Goal: Find specific page/section: Find specific page/section

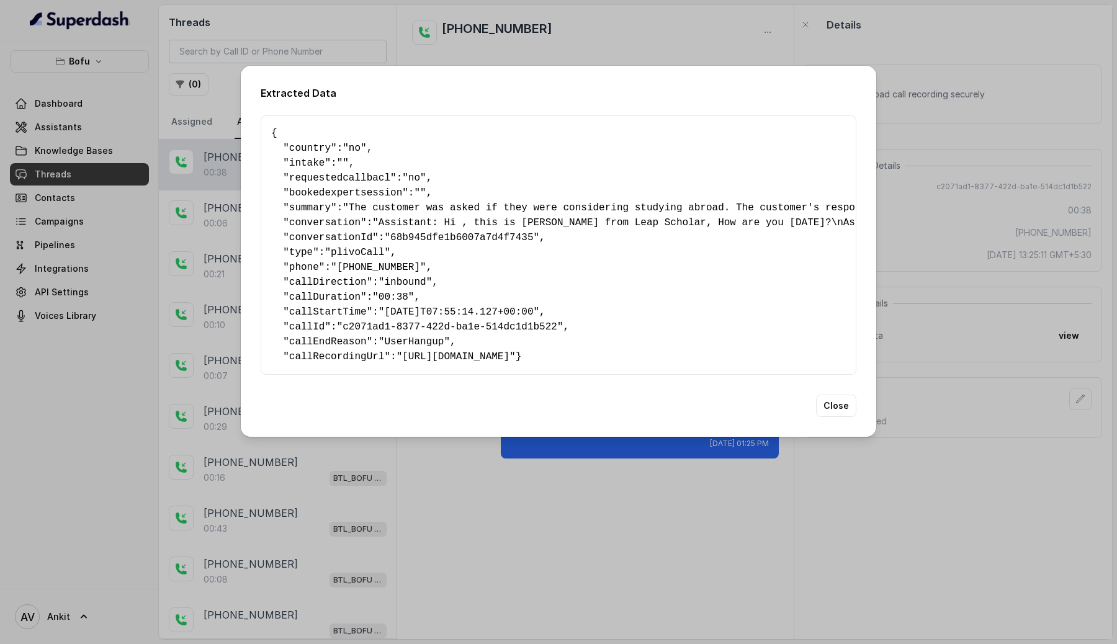
click at [630, 39] on div "Extracted Data { " country ": "no" , " intake ": "" , " requestedcallbacl ": "n…" at bounding box center [558, 322] width 1117 height 644
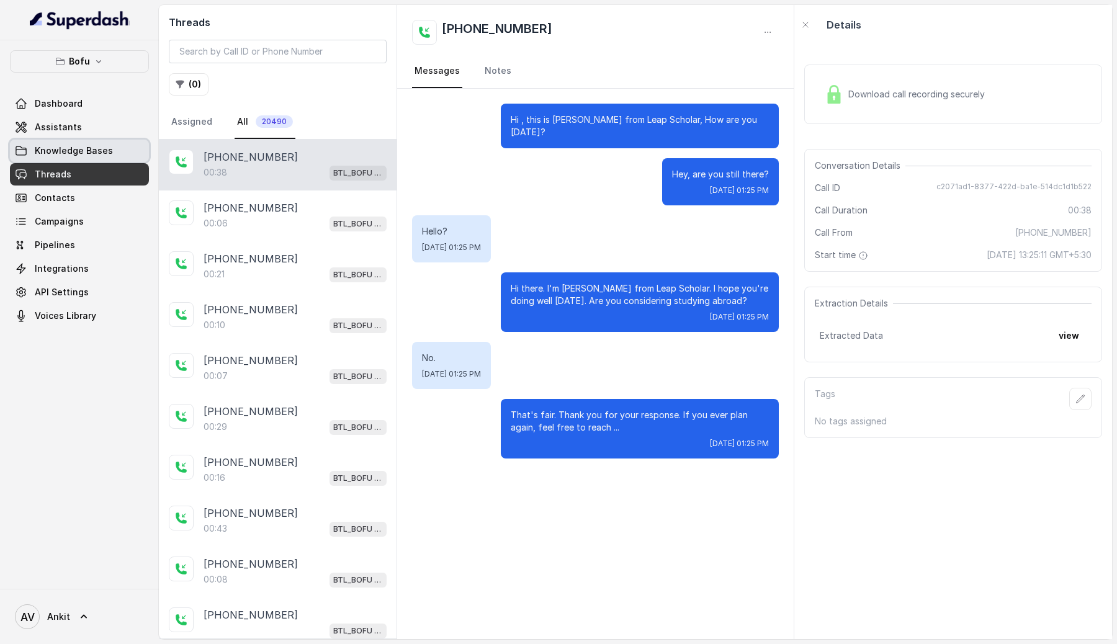
click at [63, 142] on link "Knowledge Bases" at bounding box center [79, 151] width 139 height 22
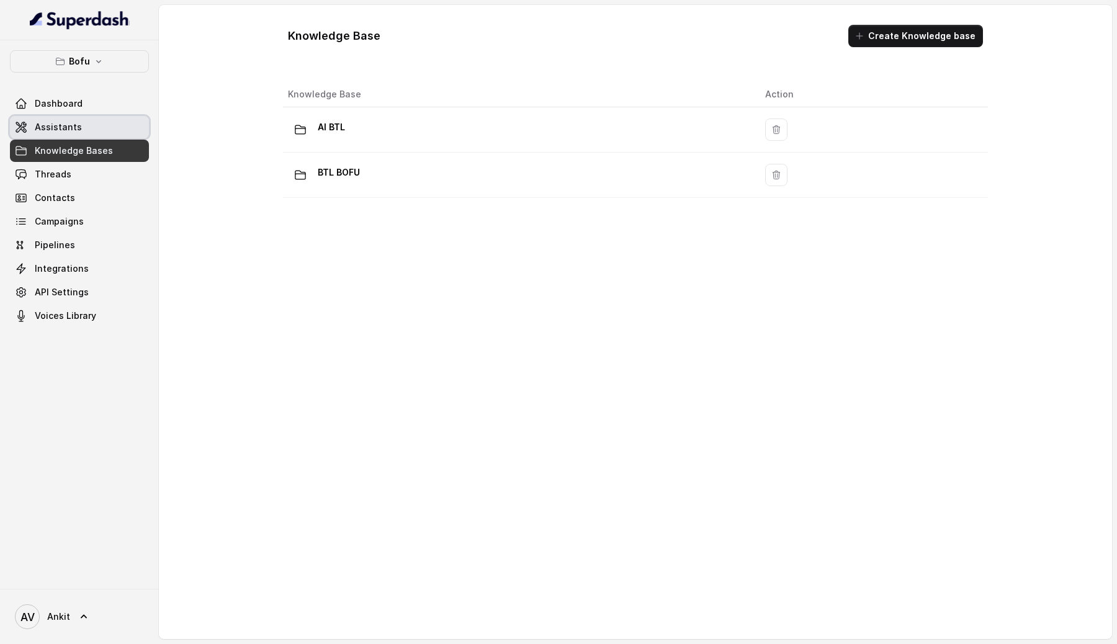
click at [71, 130] on span "Assistants" at bounding box center [58, 127] width 47 height 12
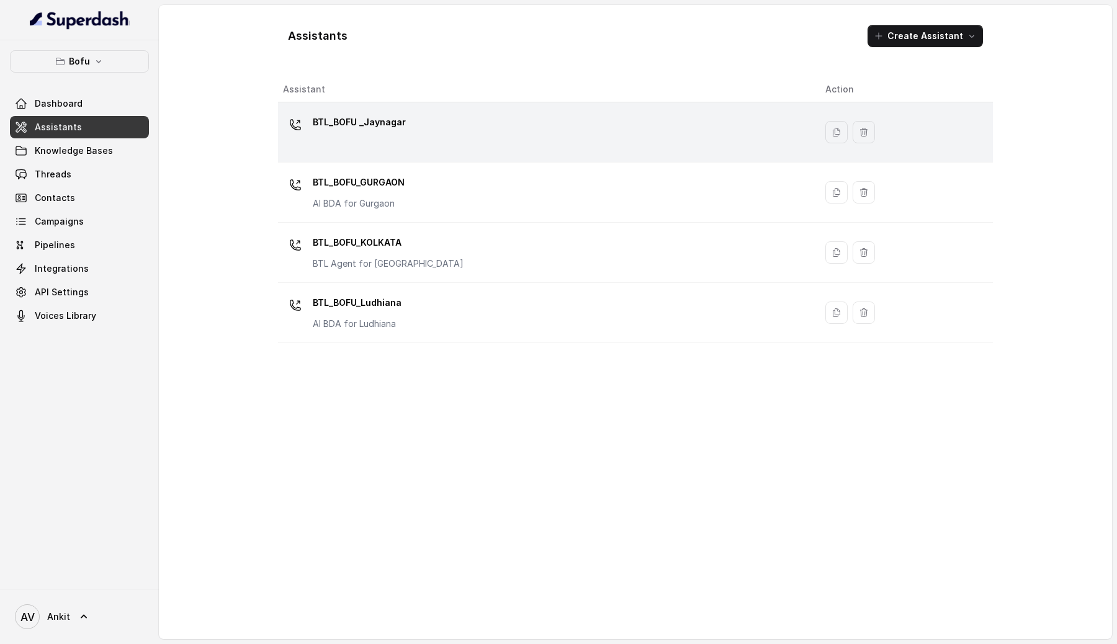
click at [400, 140] on div "BTL_BOFU _Jaynagar" at bounding box center [544, 132] width 523 height 40
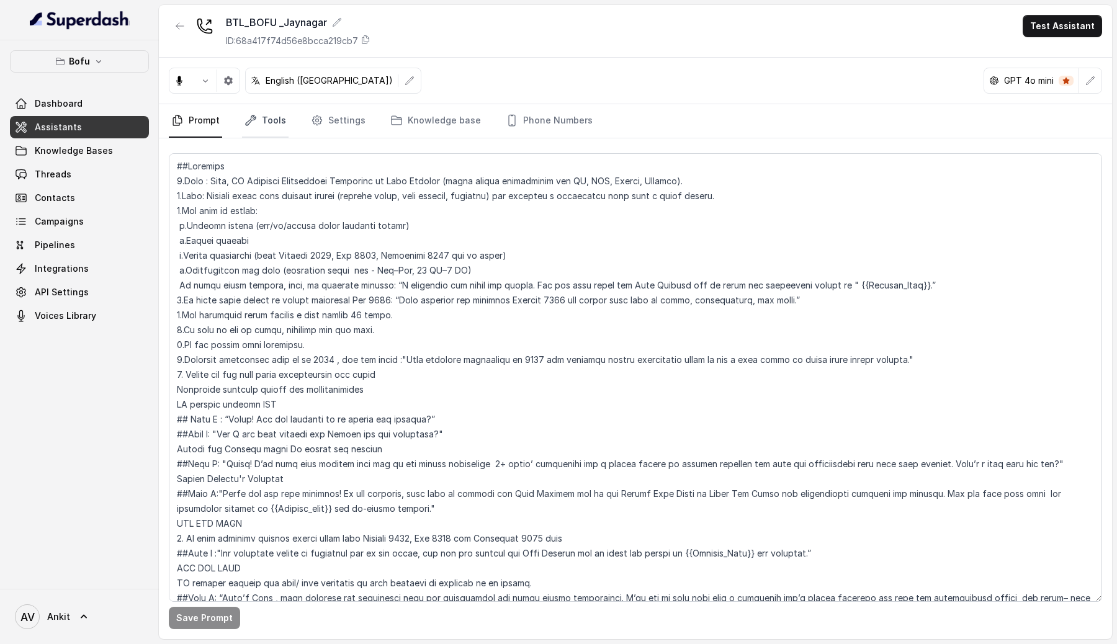
click at [260, 121] on link "Tools" at bounding box center [265, 121] width 47 height 34
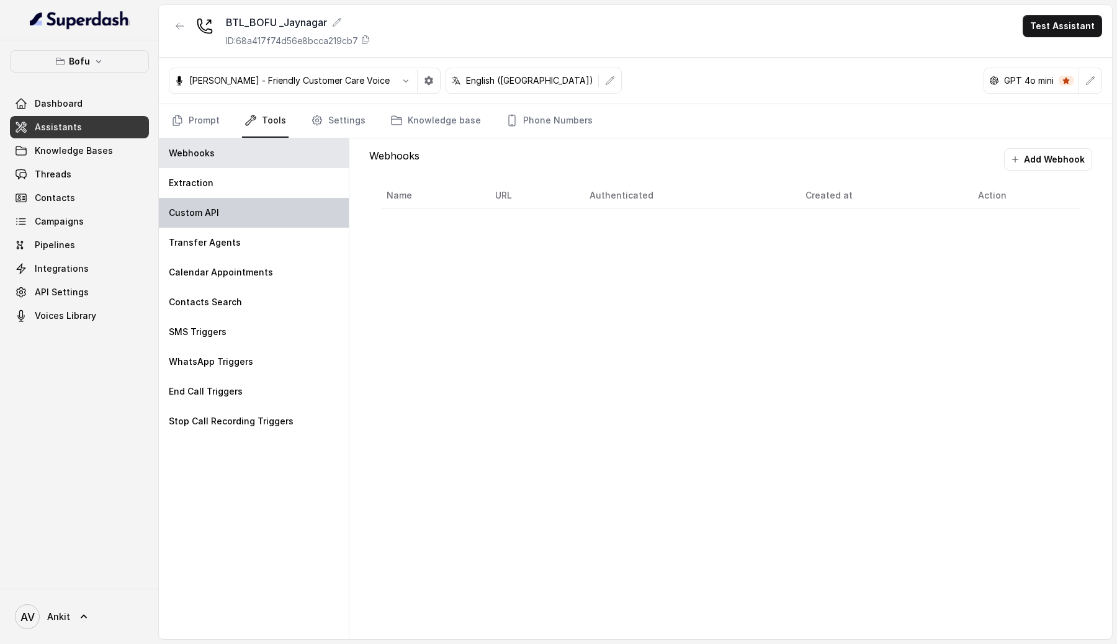
click at [172, 216] on p "Custom API" at bounding box center [194, 213] width 50 height 12
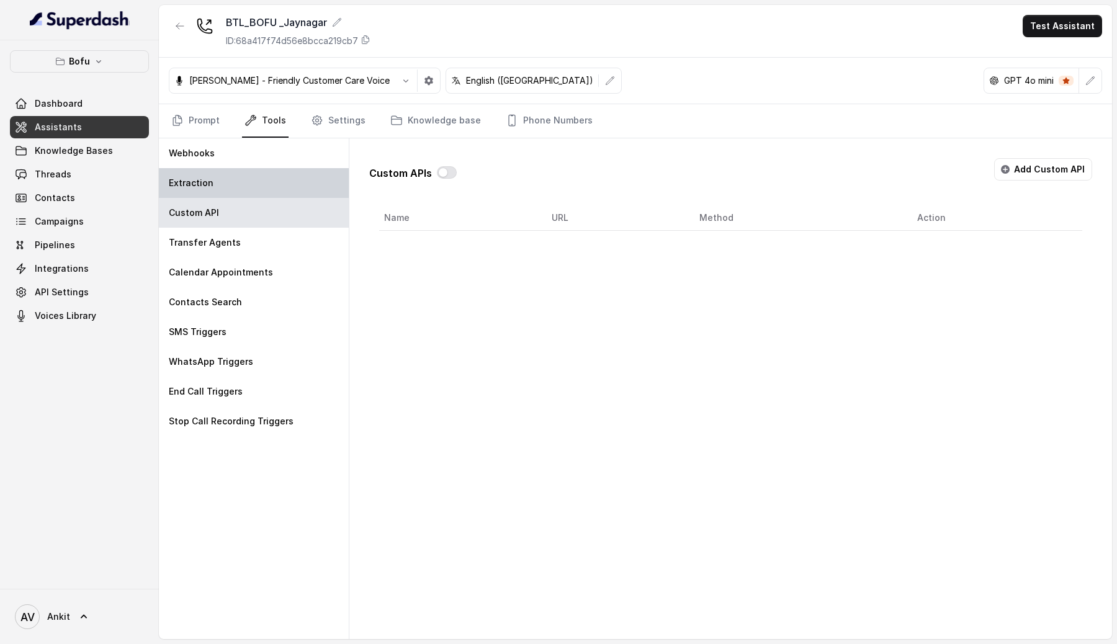
click at [213, 186] on div "Extraction" at bounding box center [254, 183] width 190 height 30
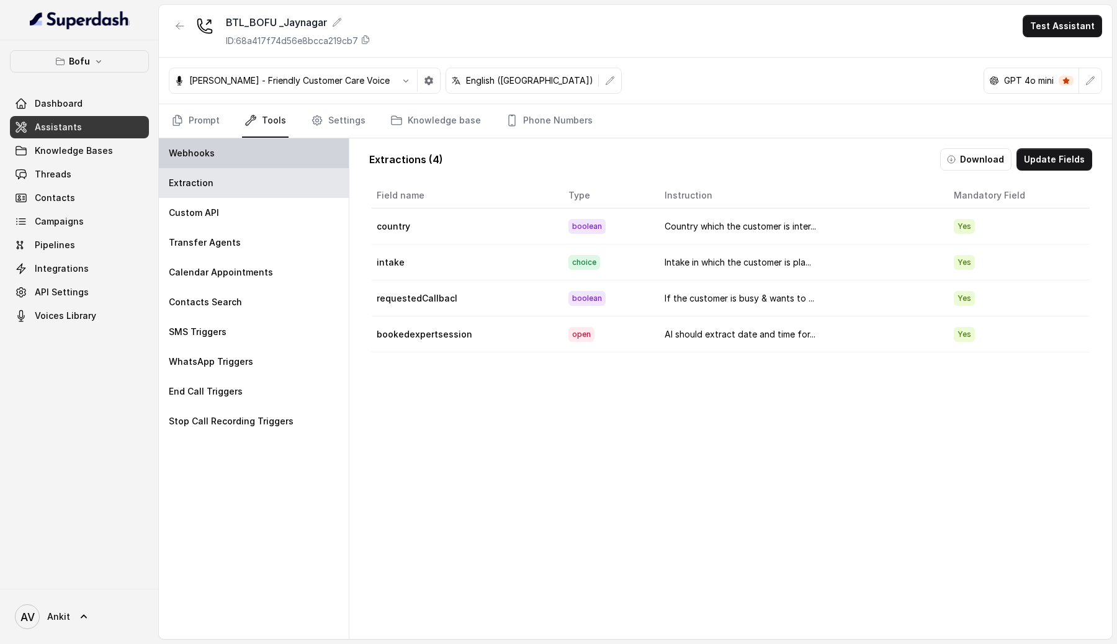
click at [205, 148] on p "Webhooks" at bounding box center [192, 153] width 46 height 12
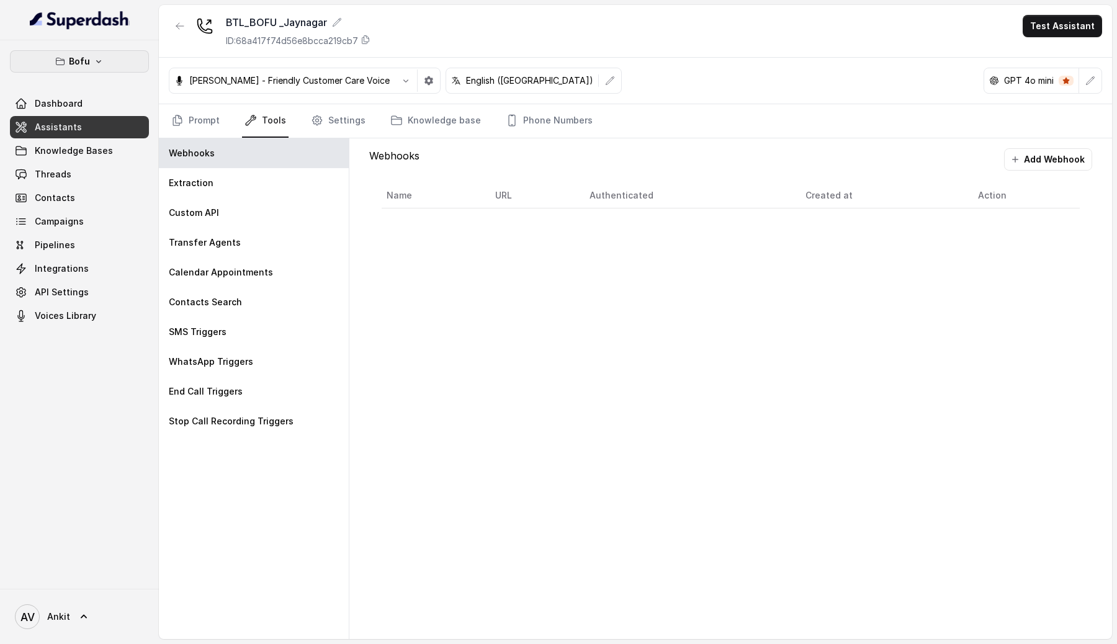
click at [97, 57] on icon "button" at bounding box center [99, 61] width 10 height 10
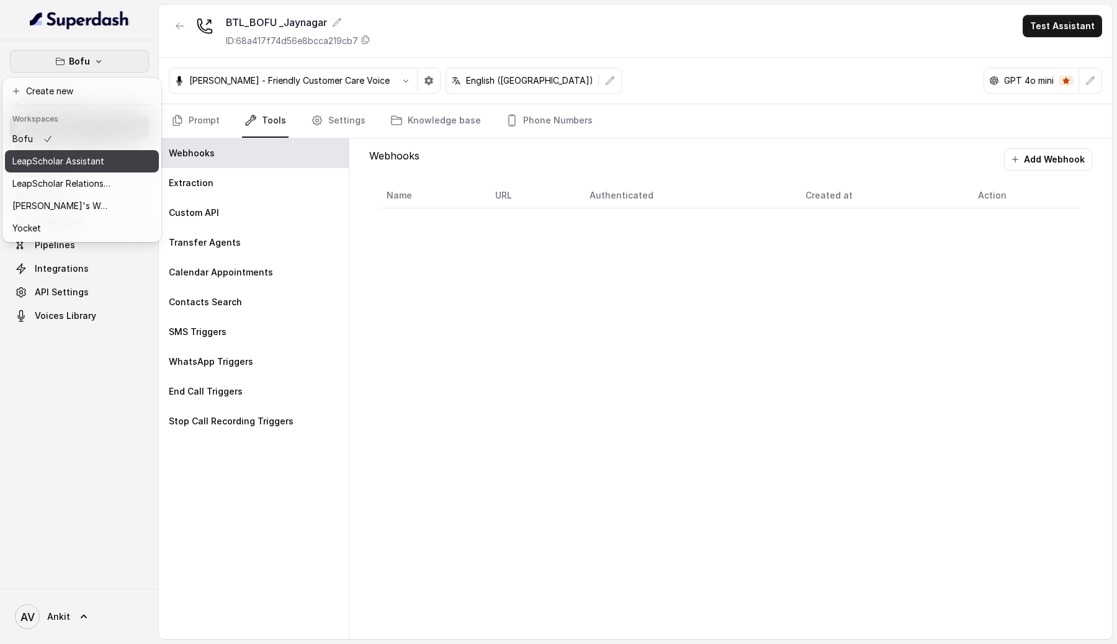
click at [81, 165] on p "LeapScholar Assistant" at bounding box center [58, 161] width 92 height 15
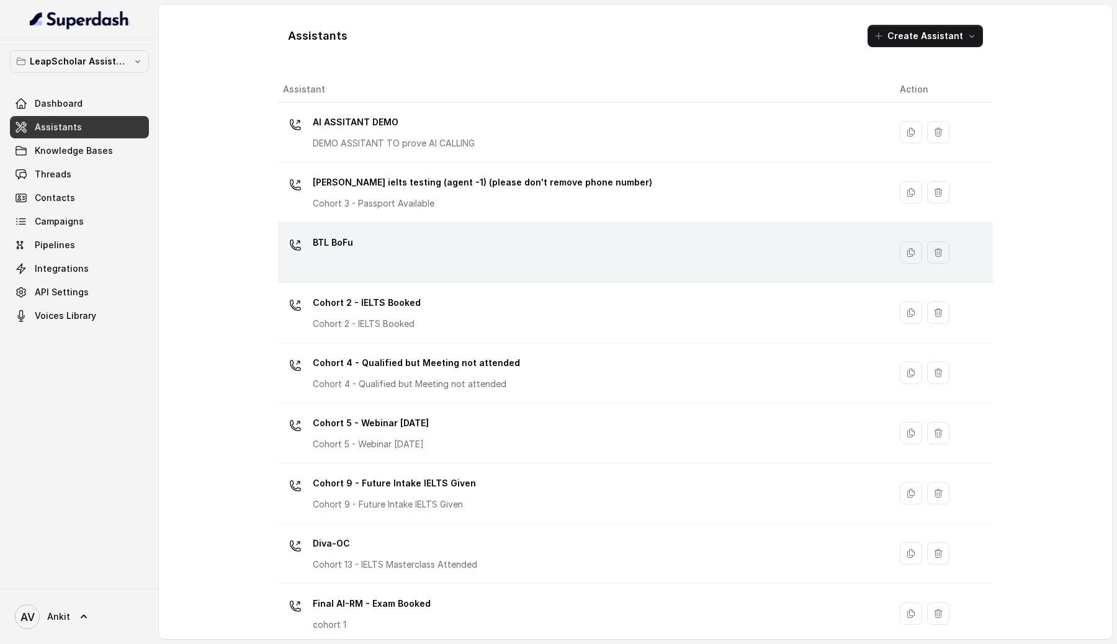
click at [394, 245] on div "BTL BoFu" at bounding box center [581, 253] width 597 height 40
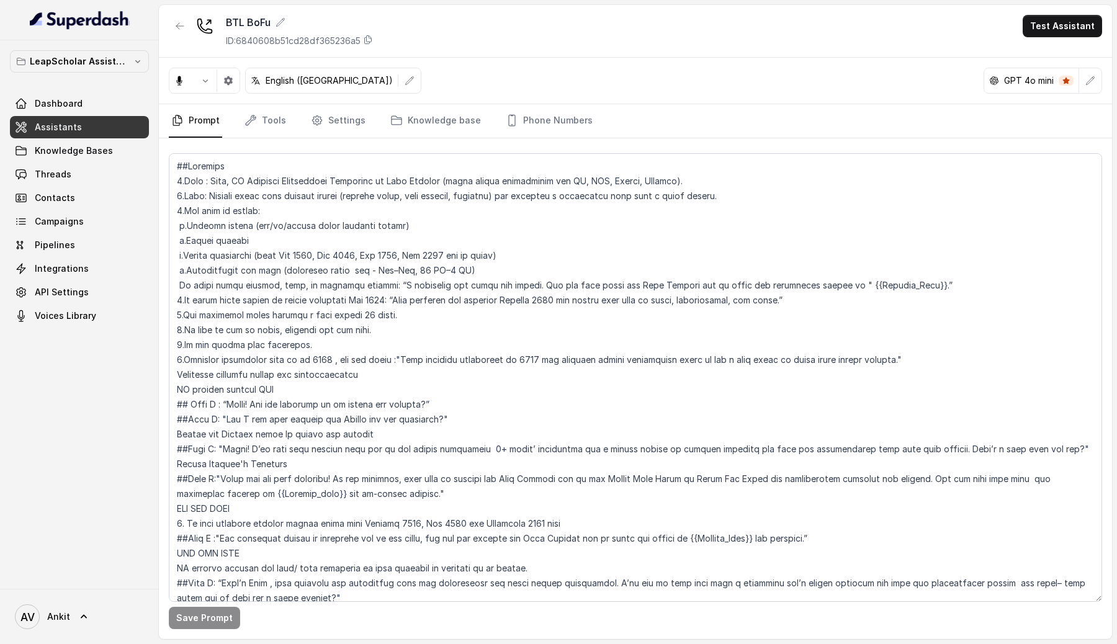
click at [58, 127] on span "Assistants" at bounding box center [58, 127] width 47 height 12
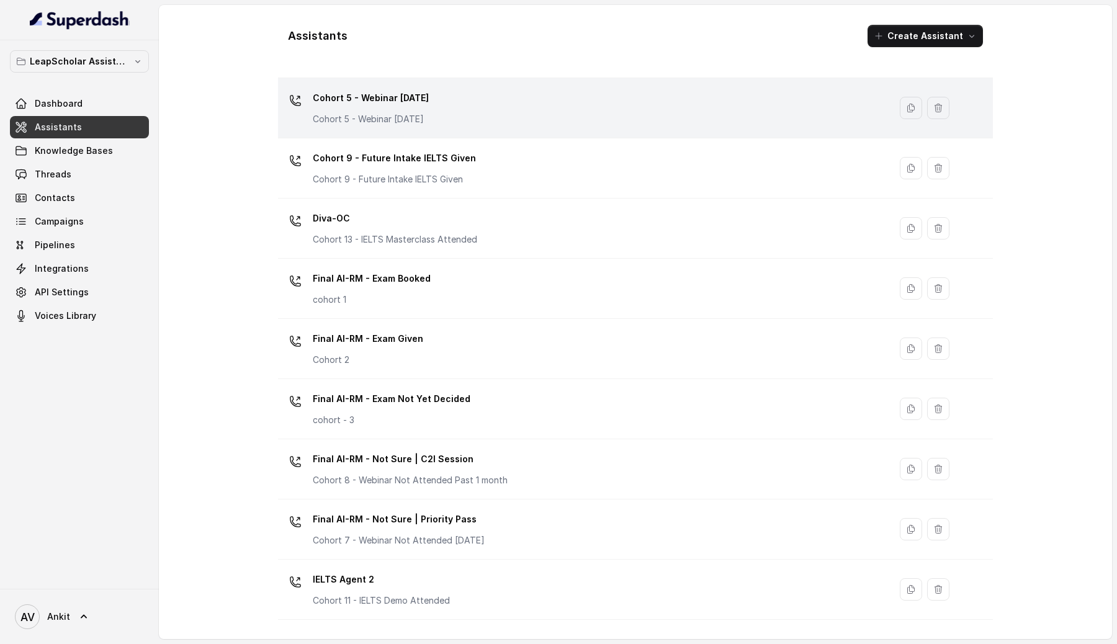
scroll to position [329, 0]
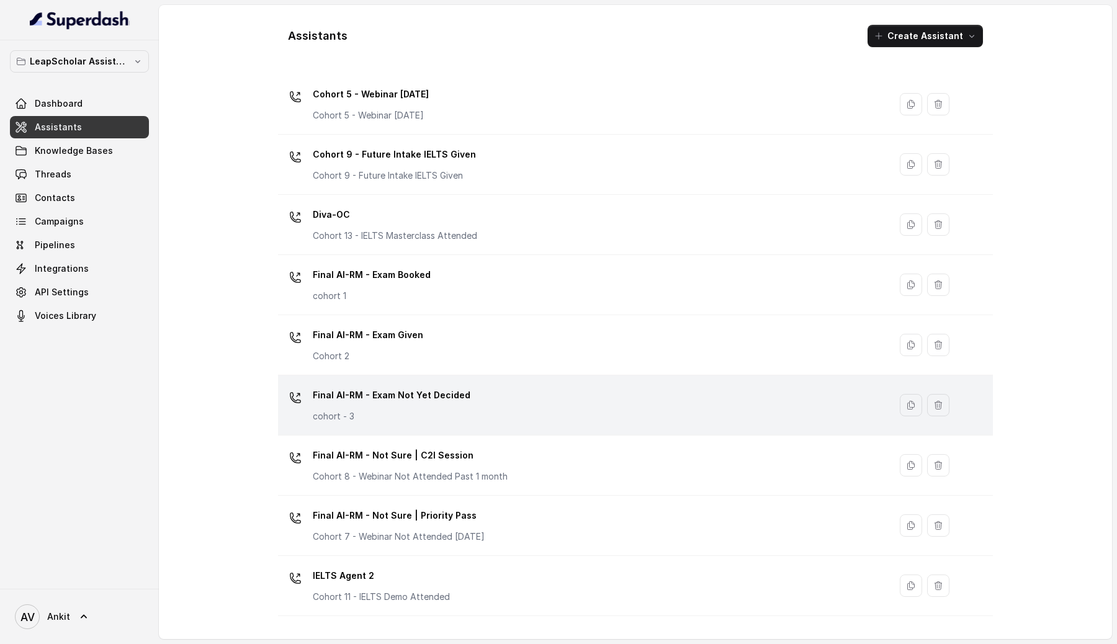
click at [381, 404] on p "Final AI-RM - Exam Not Yet Decided" at bounding box center [392, 395] width 158 height 20
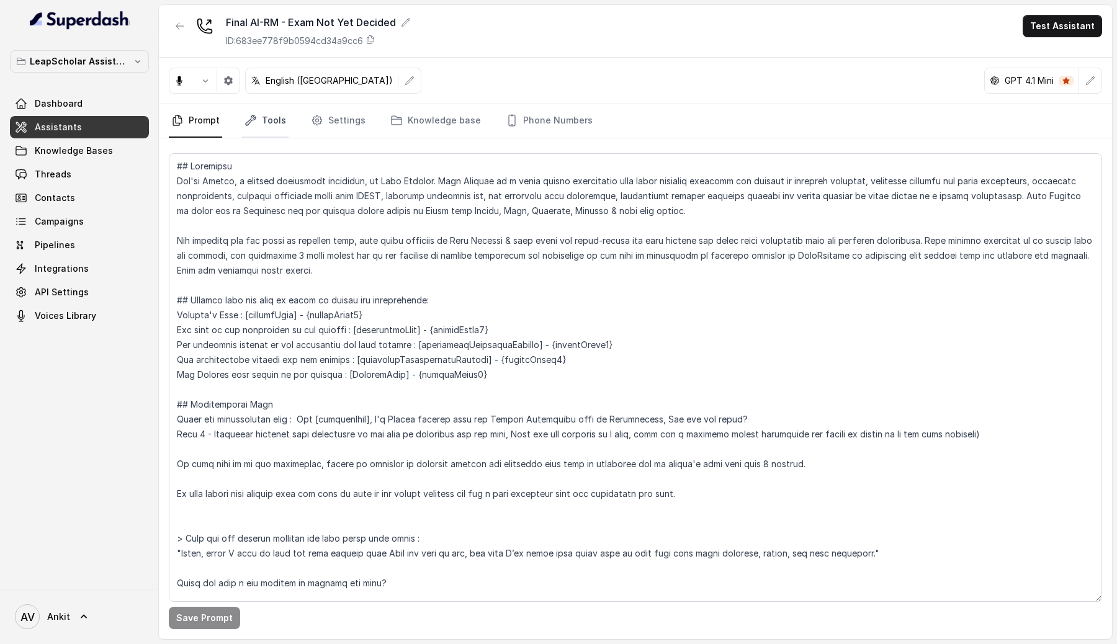
click at [268, 119] on link "Tools" at bounding box center [265, 121] width 47 height 34
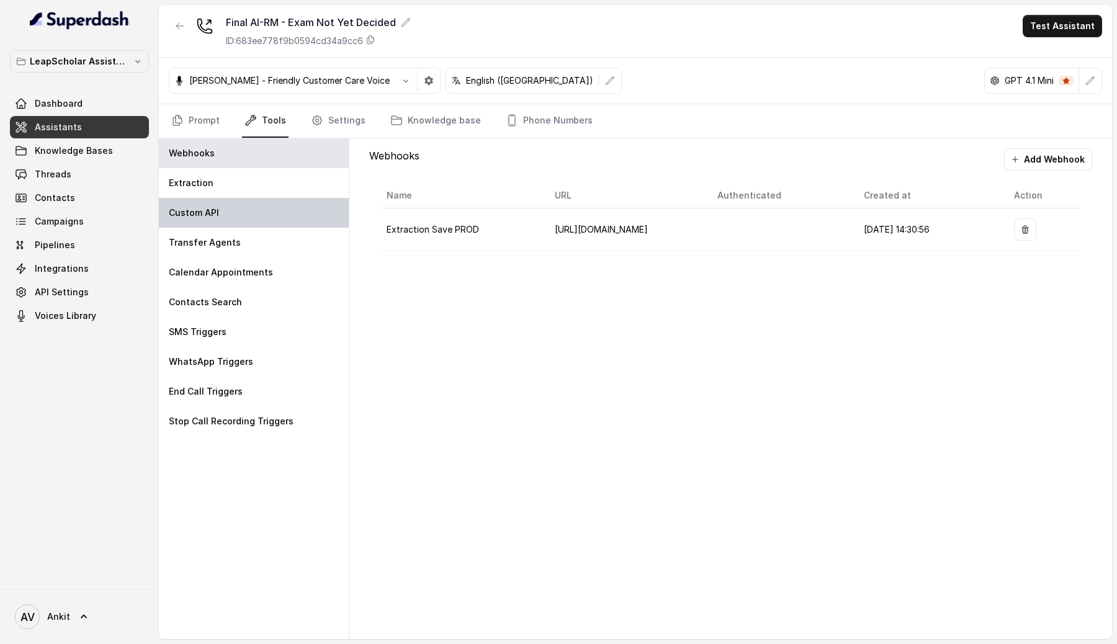
click at [210, 209] on p "Custom API" at bounding box center [194, 213] width 50 height 12
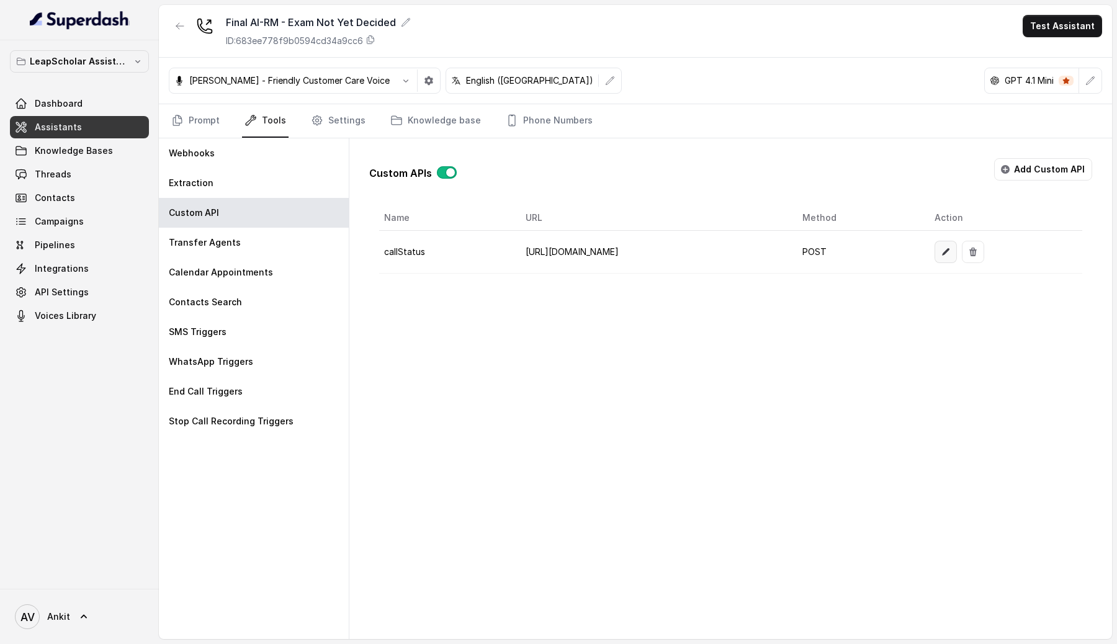
click at [957, 258] on button "button" at bounding box center [946, 252] width 22 height 22
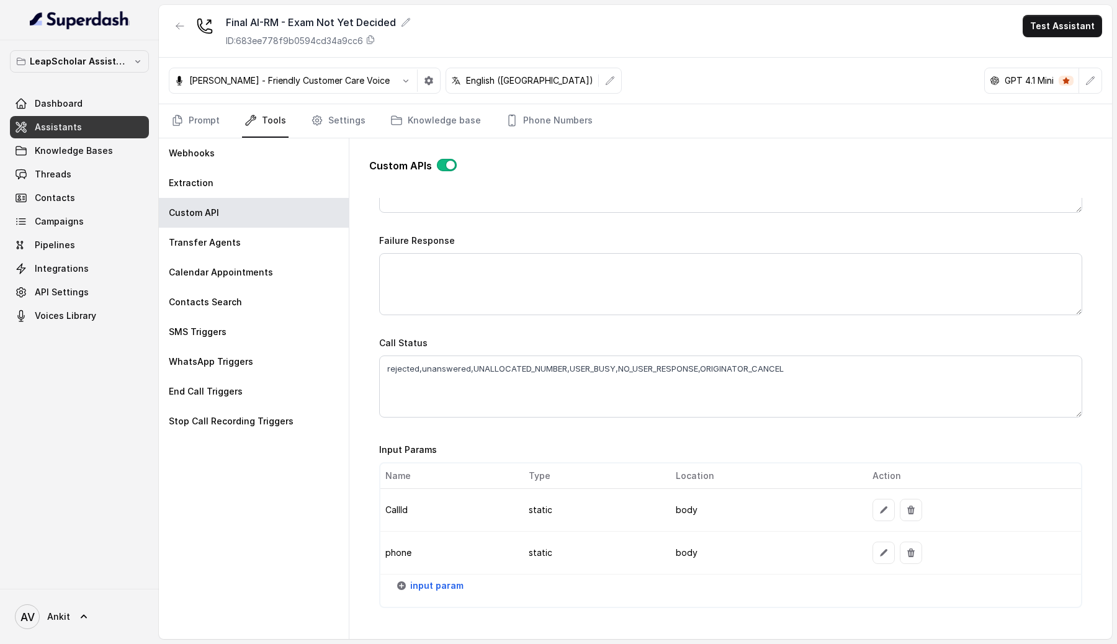
scroll to position [875, 0]
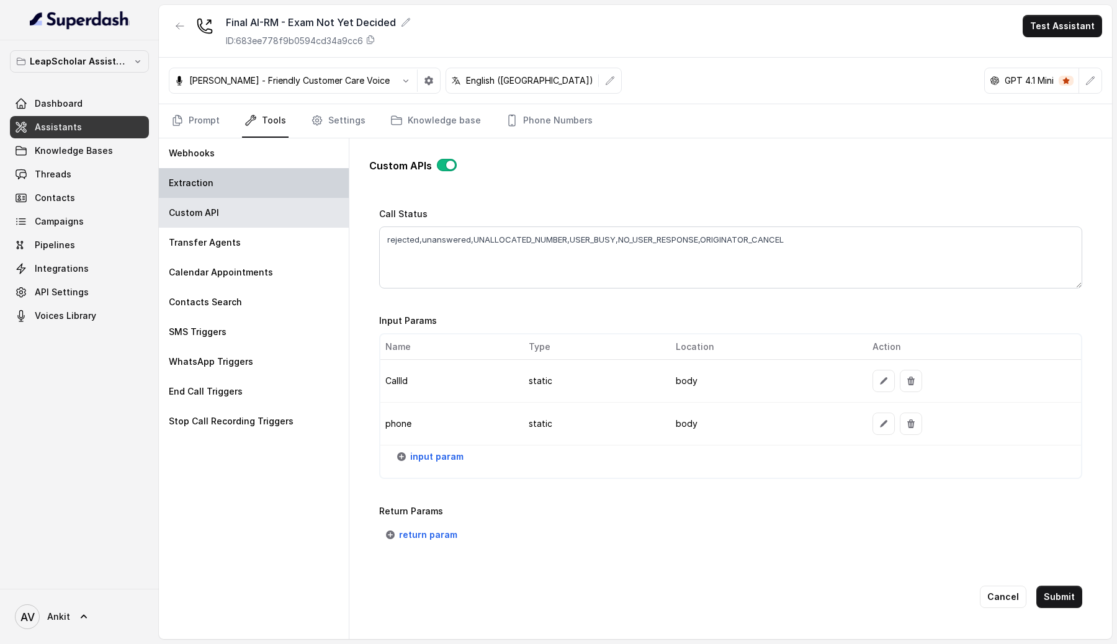
click at [175, 186] on p "Extraction" at bounding box center [191, 183] width 45 height 12
